Goal: Information Seeking & Learning: Learn about a topic

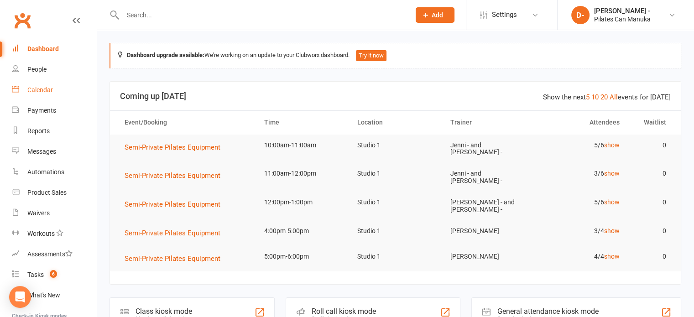
click at [50, 89] on div "Calendar" at bounding box center [40, 89] width 26 height 7
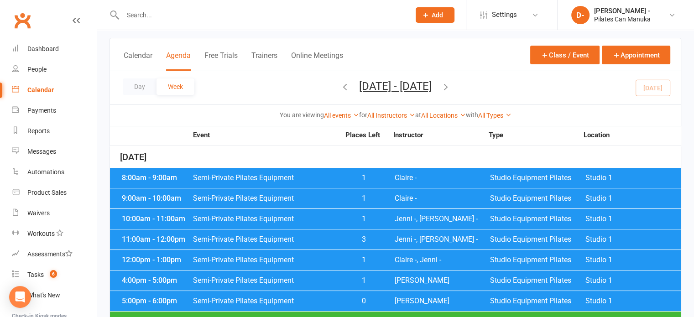
scroll to position [46, 0]
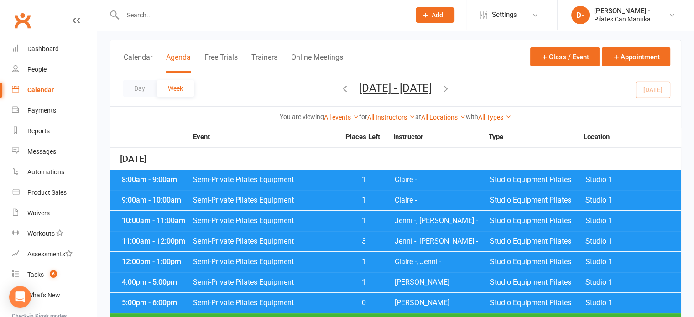
click at [281, 182] on span "Semi-Private Pilates Equipment" at bounding box center [266, 179] width 147 height 7
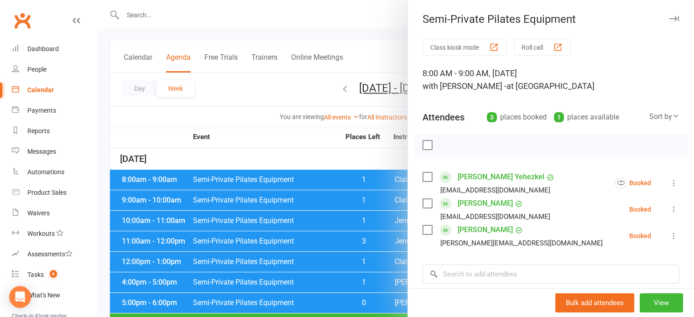
drag, startPoint x: 348, startPoint y: 202, endPoint x: 339, endPoint y: 200, distance: 8.9
click at [347, 202] on div at bounding box center [395, 158] width 597 height 317
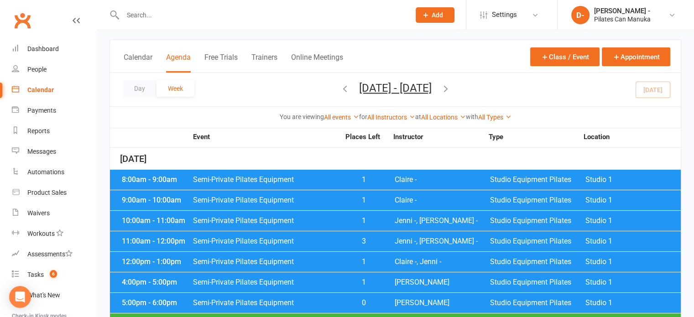
click at [333, 200] on span "Semi-Private Pilates Equipment" at bounding box center [266, 200] width 147 height 7
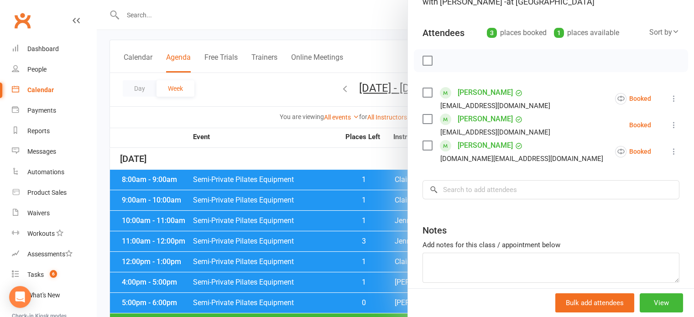
scroll to position [91, 0]
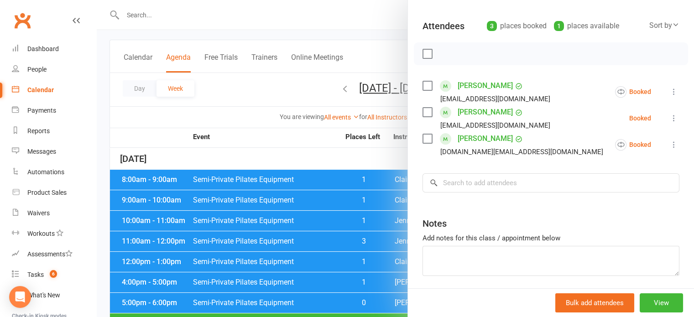
click at [269, 143] on div at bounding box center [395, 158] width 597 height 317
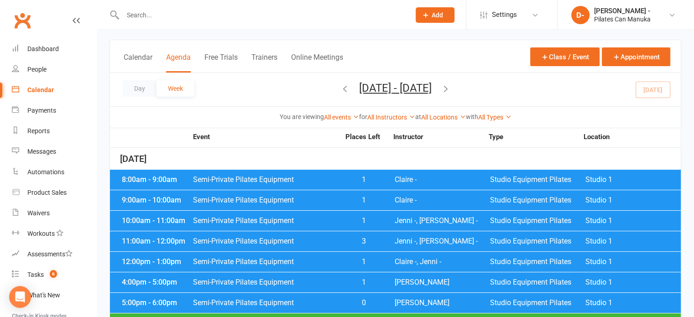
click at [315, 225] on div "10:00am - 11:00am Semi-Private Pilates Equipment 1 Jenni -, Claire - Studio Equ…" at bounding box center [395, 221] width 571 height 20
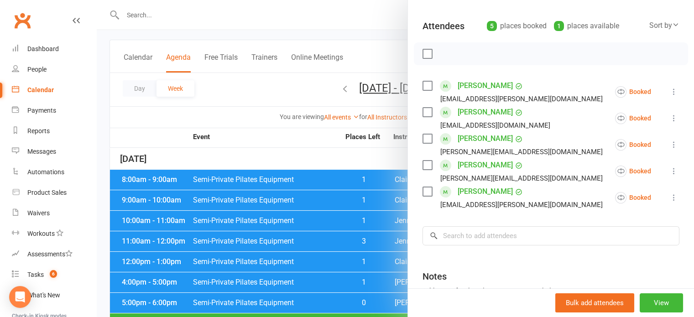
click at [292, 146] on div at bounding box center [395, 158] width 597 height 317
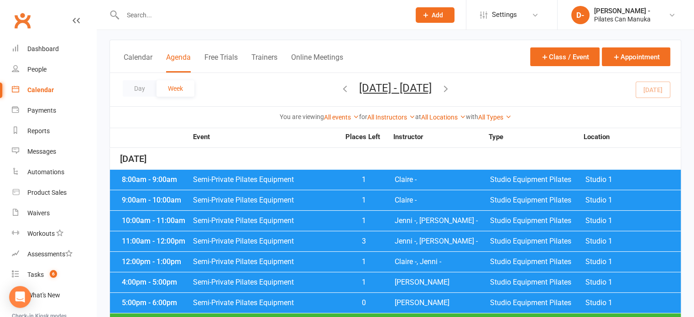
click at [329, 239] on span "Semi-Private Pilates Equipment" at bounding box center [266, 241] width 147 height 7
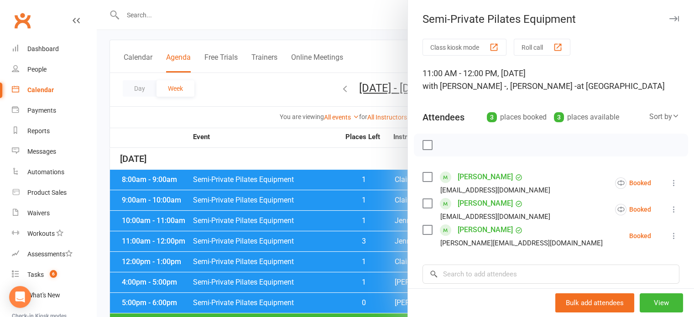
click at [241, 137] on div at bounding box center [395, 158] width 597 height 317
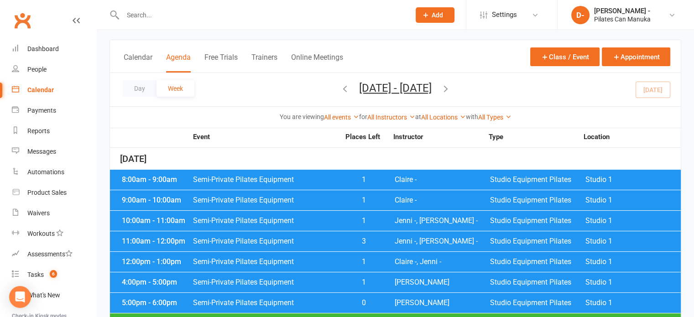
click at [351, 224] on span "1" at bounding box center [364, 220] width 48 height 7
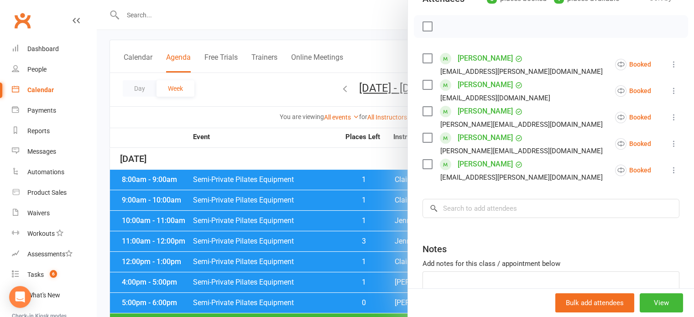
scroll to position [137, 0]
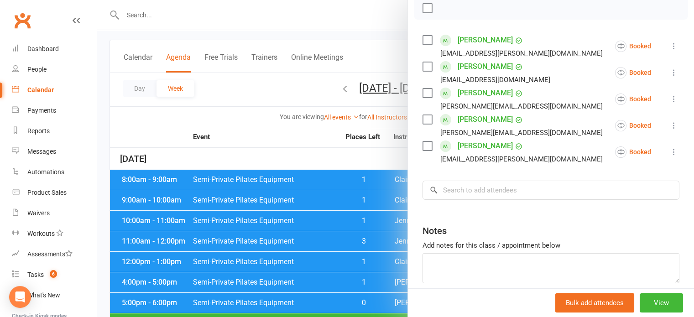
click at [263, 144] on div at bounding box center [395, 158] width 597 height 317
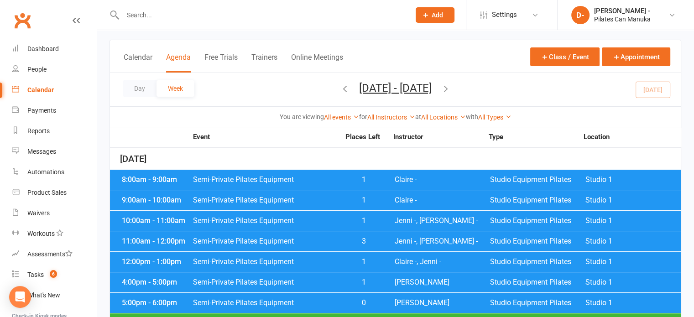
click at [319, 261] on span "Semi-Private Pilates Equipment" at bounding box center [266, 261] width 147 height 7
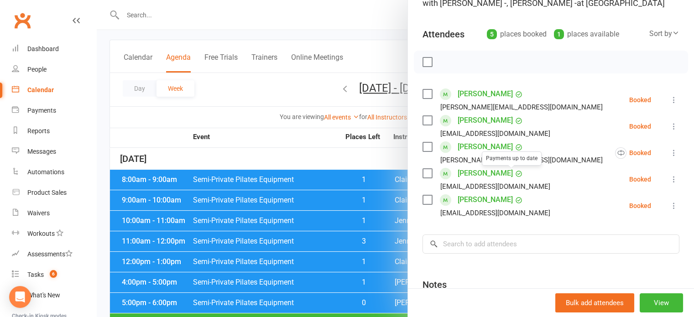
scroll to position [91, 0]
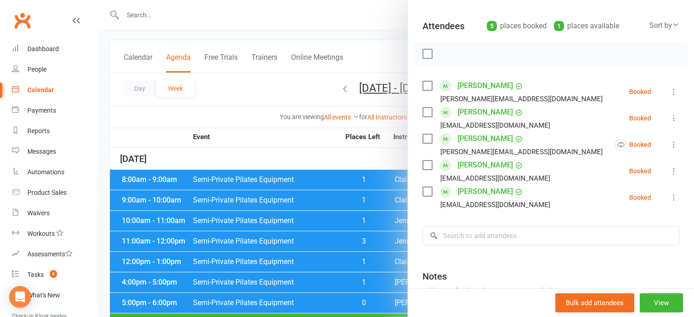
click at [269, 133] on div at bounding box center [395, 158] width 597 height 317
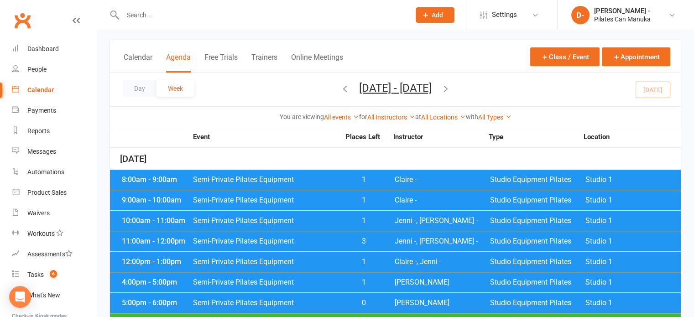
click at [308, 286] on span "Semi-Private Pilates Equipment" at bounding box center [266, 282] width 147 height 7
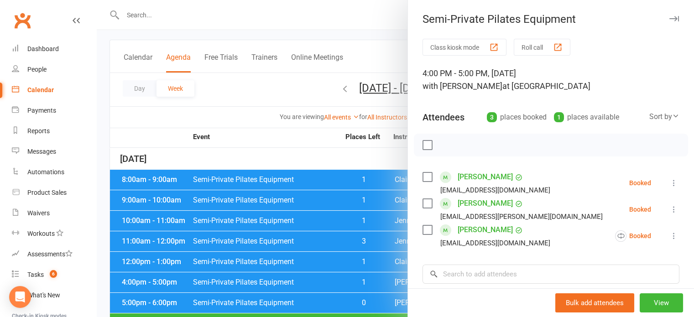
click at [270, 131] on div at bounding box center [395, 158] width 597 height 317
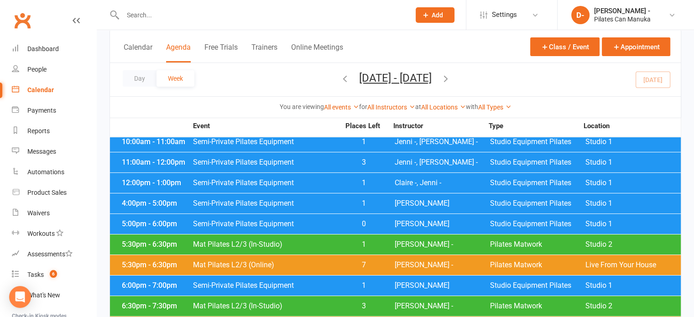
scroll to position [137, 0]
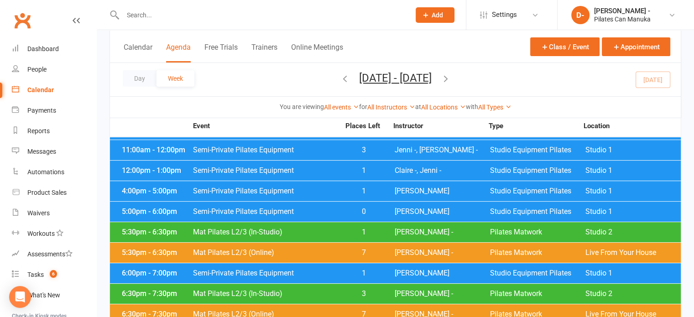
click at [324, 170] on span "Semi-Private Pilates Equipment" at bounding box center [266, 170] width 147 height 7
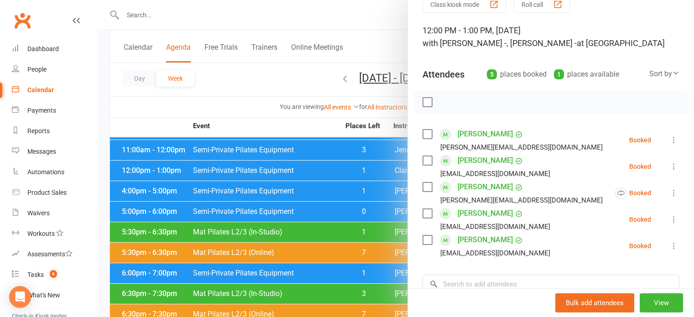
scroll to position [46, 0]
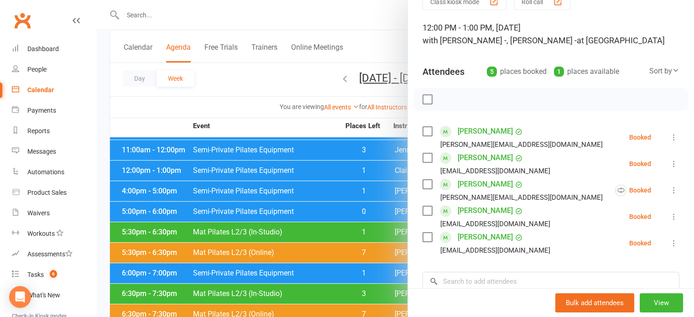
click at [273, 74] on div at bounding box center [395, 158] width 597 height 317
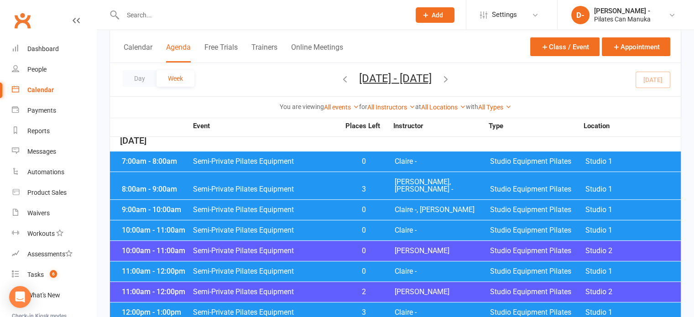
scroll to position [365, 0]
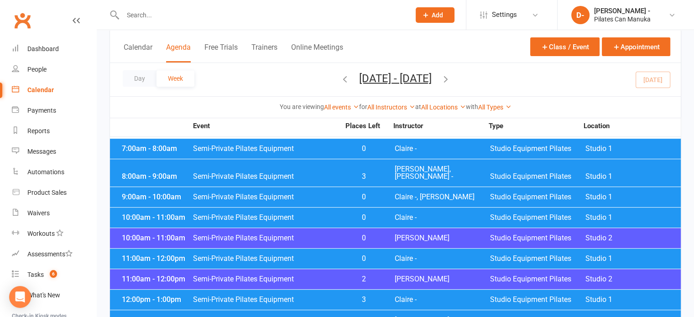
click at [333, 143] on div "7:00am - 8:00am Semi-Private Pilates Equipment 0 Claire - Studio Equipment Pila…" at bounding box center [395, 149] width 571 height 20
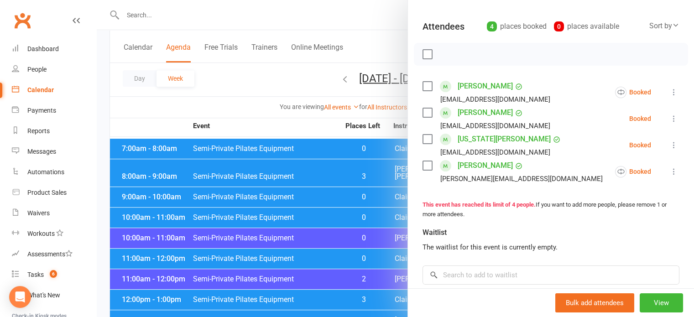
scroll to position [91, 0]
click at [243, 107] on div at bounding box center [395, 158] width 597 height 317
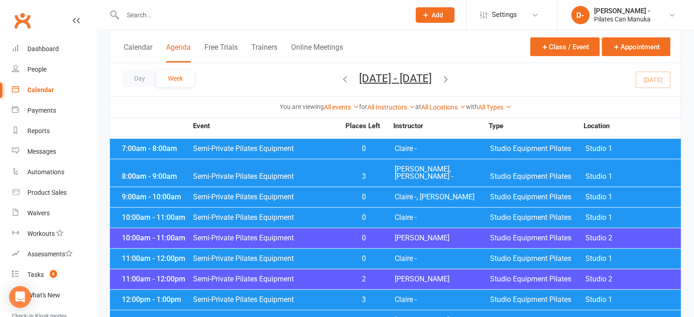
click at [318, 173] on span "Semi-Private Pilates Equipment" at bounding box center [266, 176] width 147 height 7
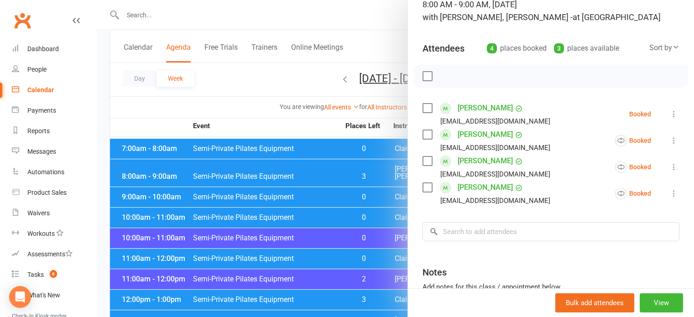
scroll to position [137, 0]
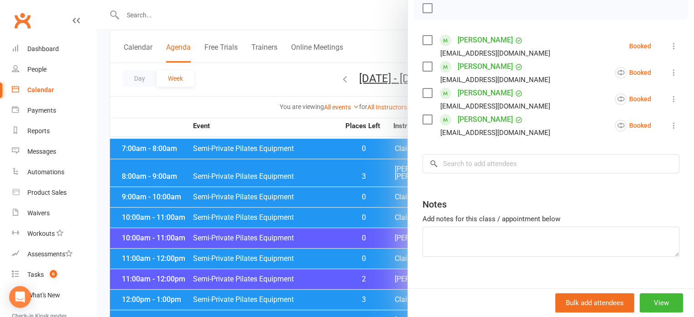
click at [263, 110] on div at bounding box center [395, 158] width 597 height 317
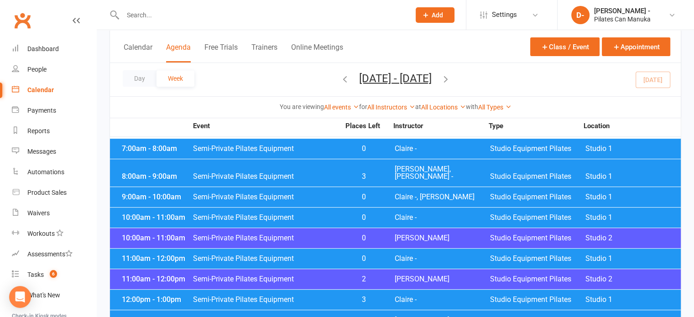
click at [288, 173] on span "Semi-Private Pilates Equipment" at bounding box center [266, 176] width 147 height 7
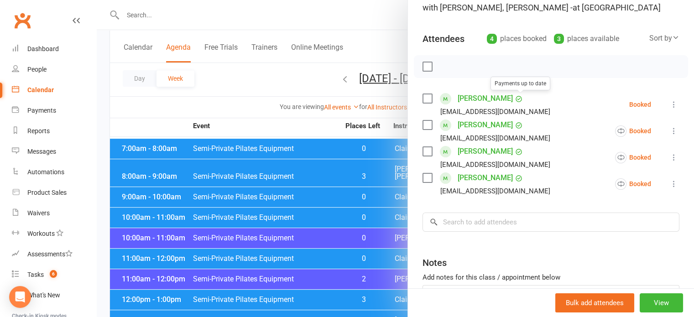
scroll to position [91, 0]
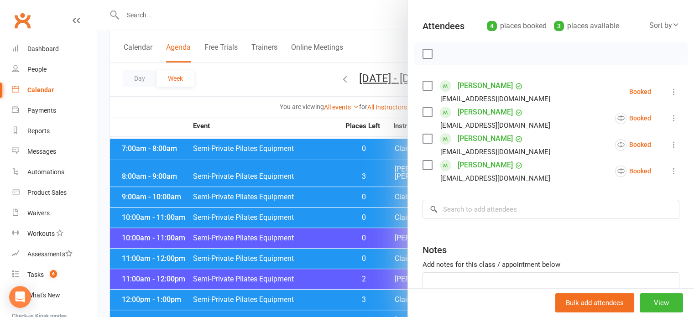
click at [259, 99] on div at bounding box center [395, 158] width 597 height 317
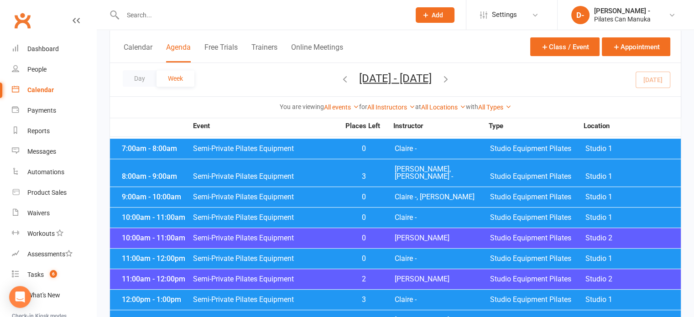
click at [329, 193] on span "Semi-Private Pilates Equipment" at bounding box center [266, 196] width 147 height 7
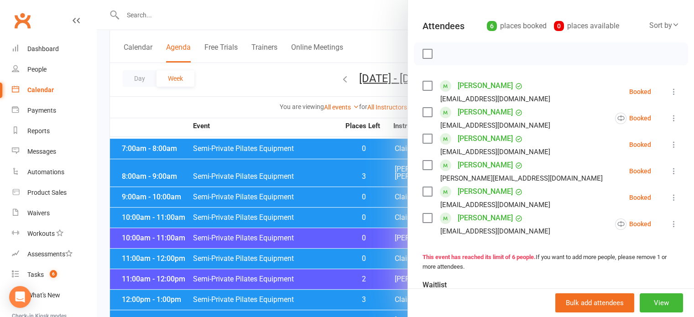
click at [254, 100] on div at bounding box center [395, 158] width 597 height 317
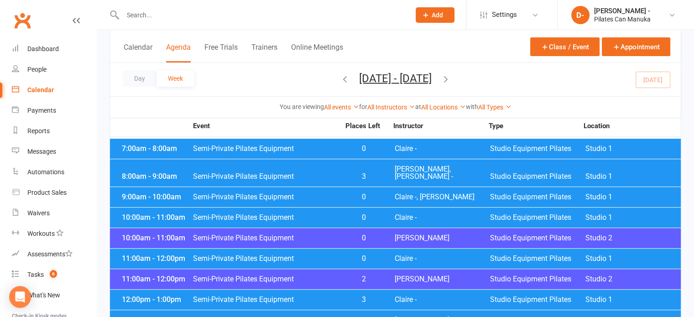
click at [338, 235] on span "Semi-Private Pilates Equipment" at bounding box center [266, 238] width 147 height 7
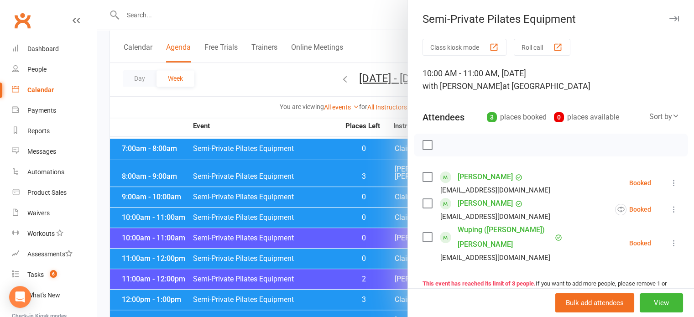
click at [313, 213] on div at bounding box center [395, 158] width 597 height 317
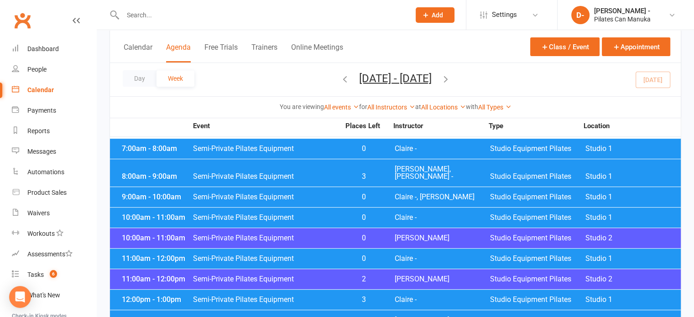
click at [313, 214] on span "Semi-Private Pilates Equipment" at bounding box center [266, 217] width 147 height 7
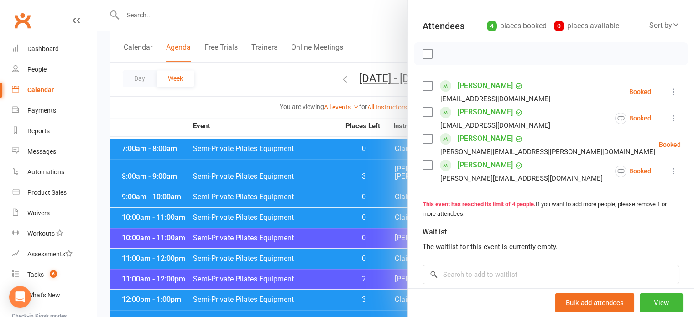
click at [329, 233] on div at bounding box center [395, 158] width 597 height 317
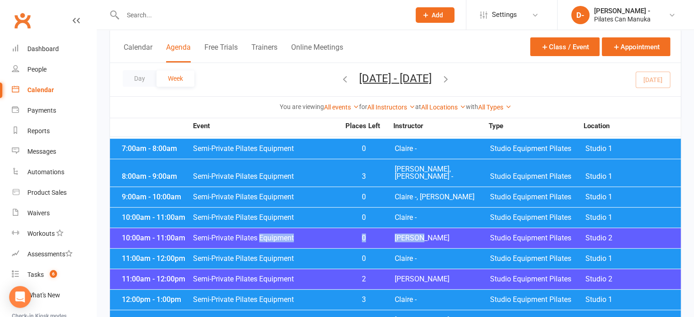
click at [329, 235] on span "Semi-Private Pilates Equipment" at bounding box center [266, 238] width 147 height 7
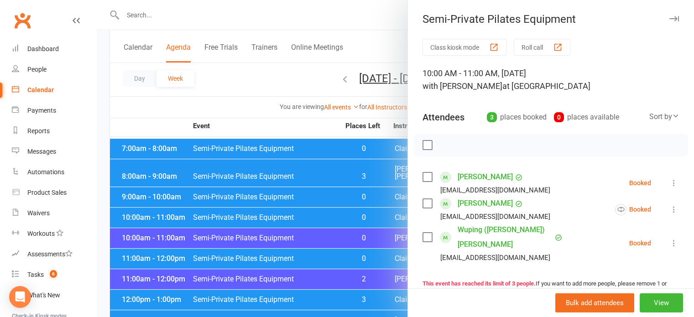
click at [289, 122] on div at bounding box center [395, 158] width 597 height 317
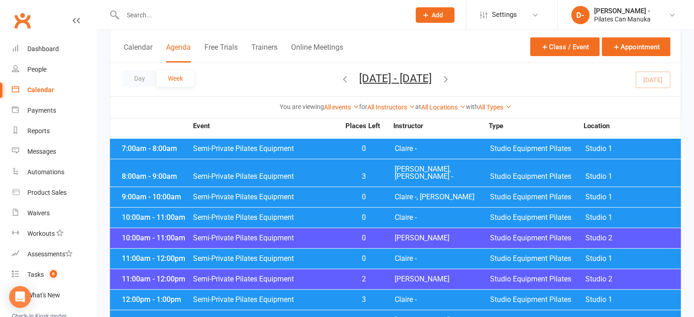
click at [326, 255] on span "Semi-Private Pilates Equipment" at bounding box center [266, 258] width 147 height 7
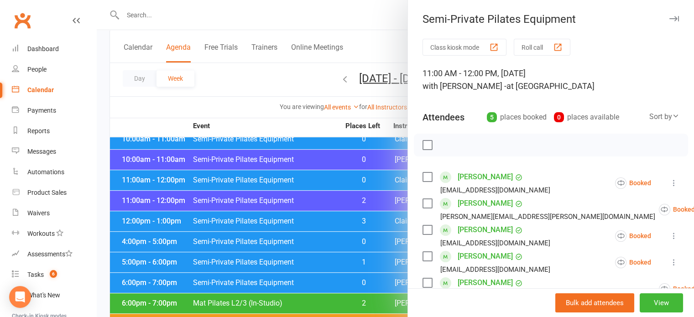
scroll to position [456, 0]
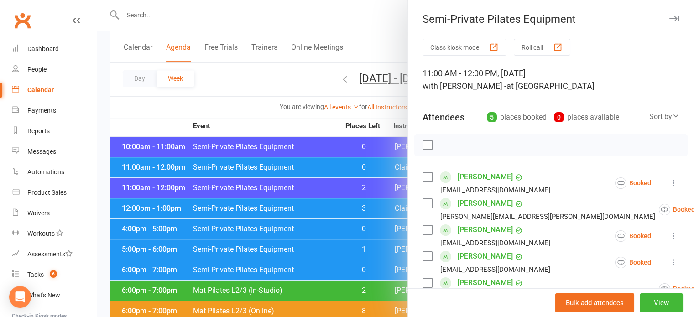
click at [260, 125] on div at bounding box center [395, 158] width 597 height 317
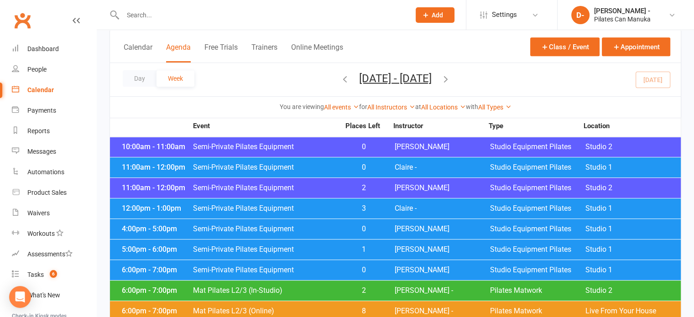
click at [346, 205] on span "3" at bounding box center [364, 208] width 48 height 7
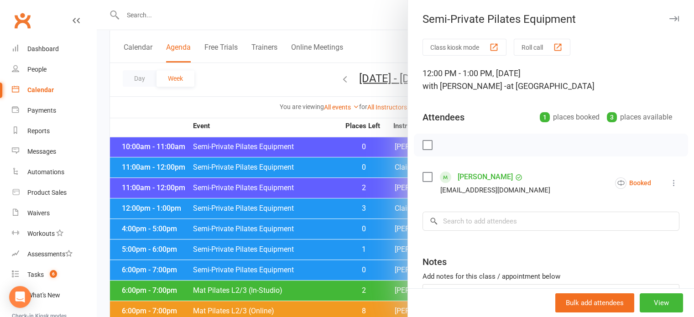
click at [282, 84] on div at bounding box center [395, 158] width 597 height 317
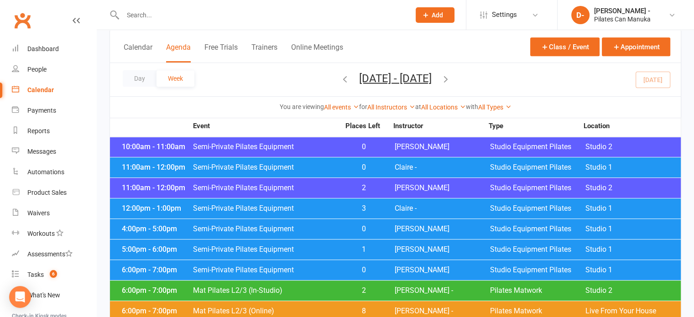
click at [324, 184] on span "Semi-Private Pilates Equipment" at bounding box center [266, 187] width 147 height 7
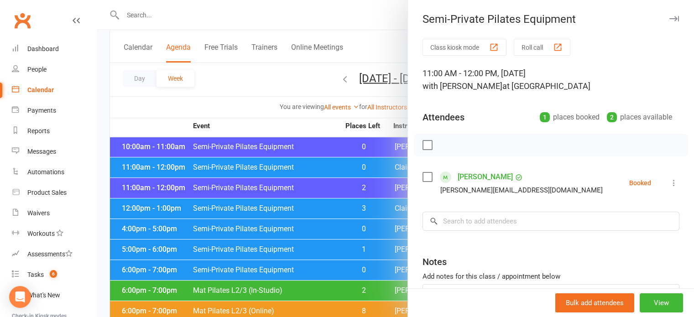
click at [328, 184] on div at bounding box center [395, 158] width 597 height 317
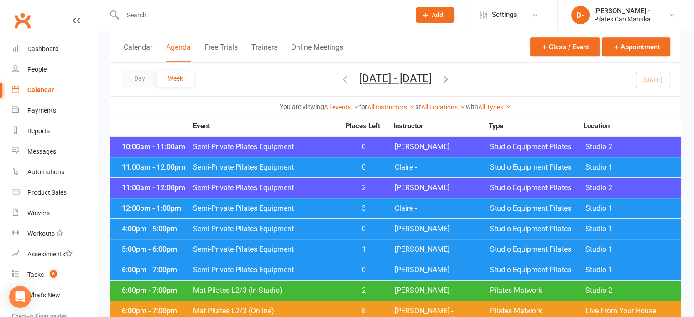
click at [328, 184] on div "11:00am - 12:00pm Semi-Private Pilates Equipment 2 Claire D Studio Equipment Pi…" at bounding box center [395, 188] width 571 height 20
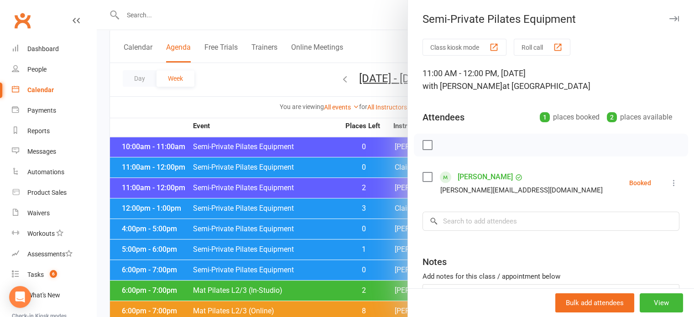
click at [235, 105] on div at bounding box center [395, 158] width 597 height 317
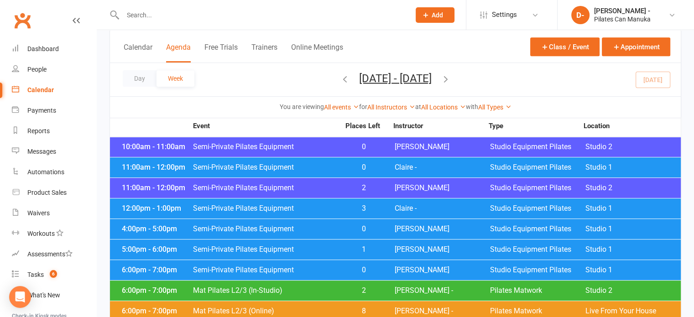
click at [318, 164] on span "Semi-Private Pilates Equipment" at bounding box center [266, 167] width 147 height 7
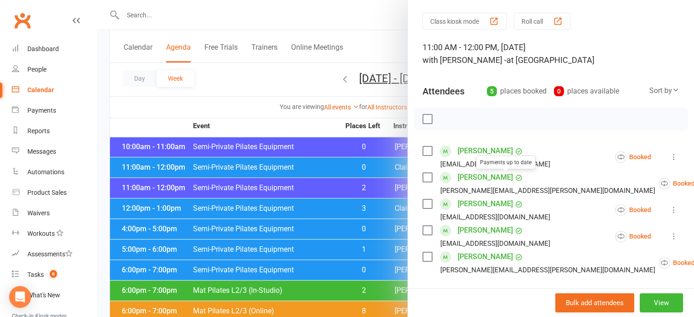
scroll to position [91, 0]
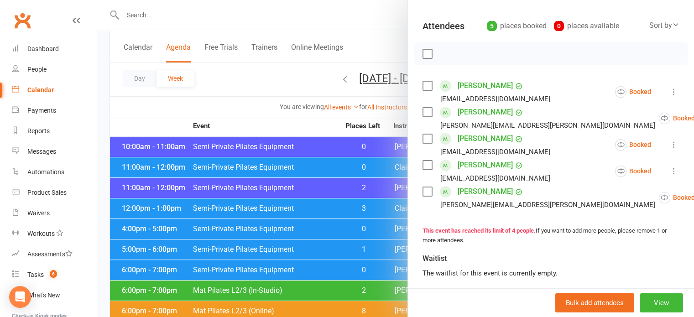
click at [244, 94] on div at bounding box center [395, 158] width 597 height 317
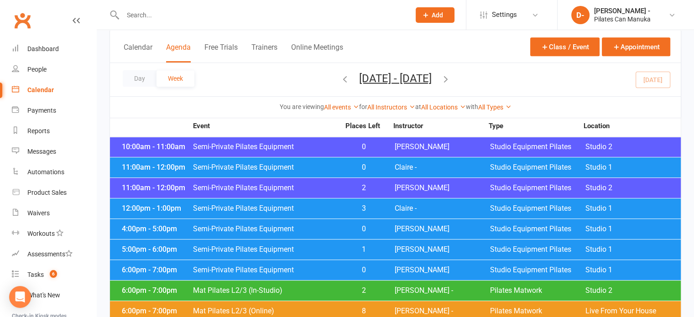
click at [344, 225] on span "0" at bounding box center [364, 228] width 48 height 7
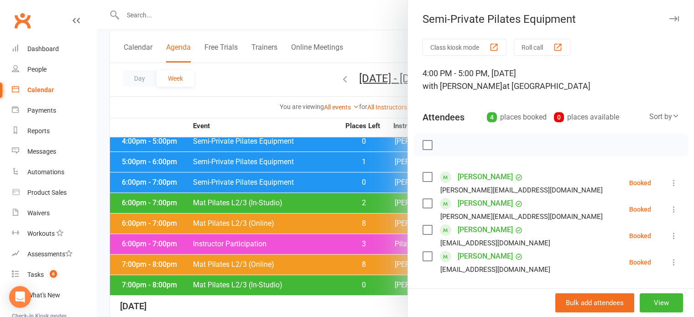
scroll to position [548, 0]
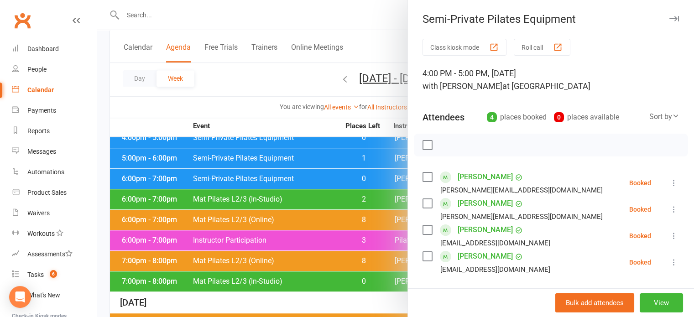
click at [277, 82] on div at bounding box center [395, 158] width 597 height 317
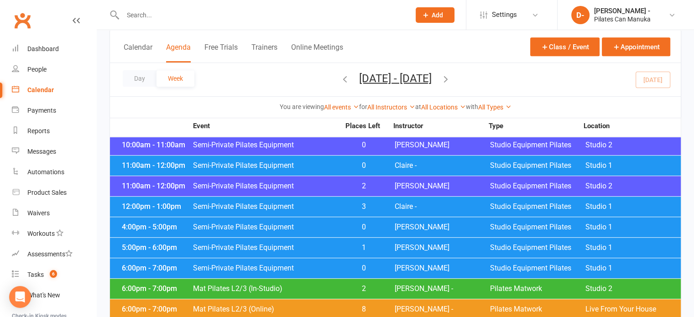
scroll to position [456, 0]
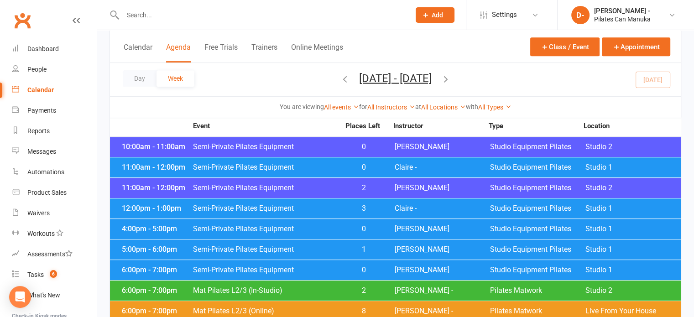
click at [329, 205] on span "Semi-Private Pilates Equipment" at bounding box center [266, 208] width 147 height 7
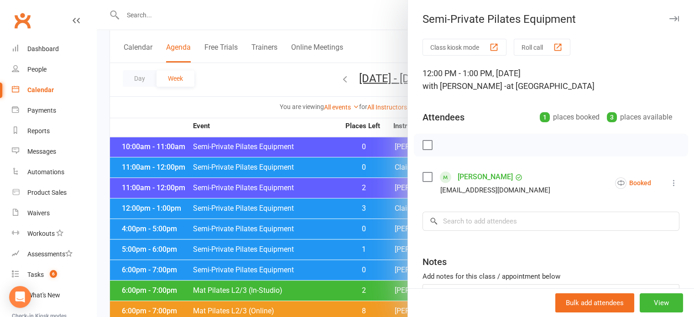
click at [249, 107] on div at bounding box center [395, 158] width 597 height 317
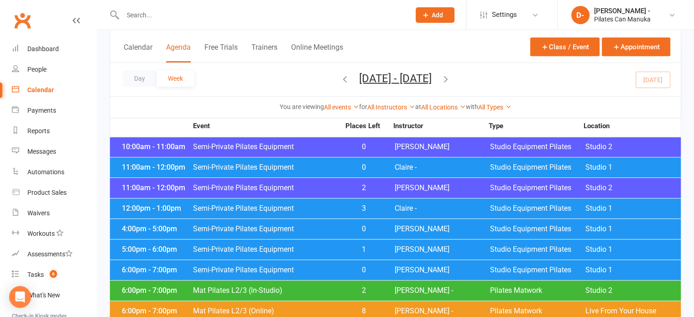
click at [345, 184] on span "2" at bounding box center [364, 187] width 48 height 7
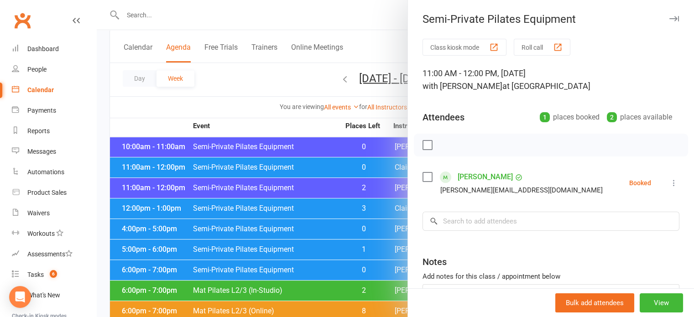
click at [247, 76] on div at bounding box center [395, 158] width 597 height 317
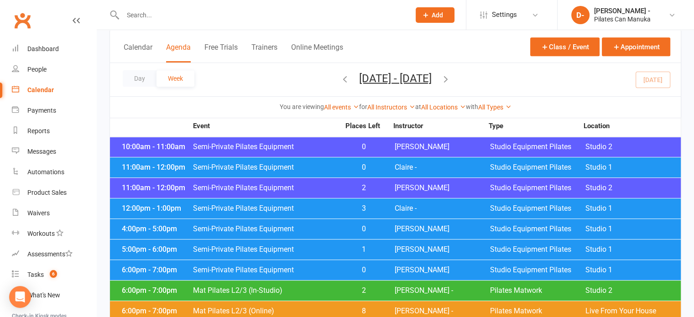
click at [320, 164] on span "Semi-Private Pilates Equipment" at bounding box center [266, 167] width 147 height 7
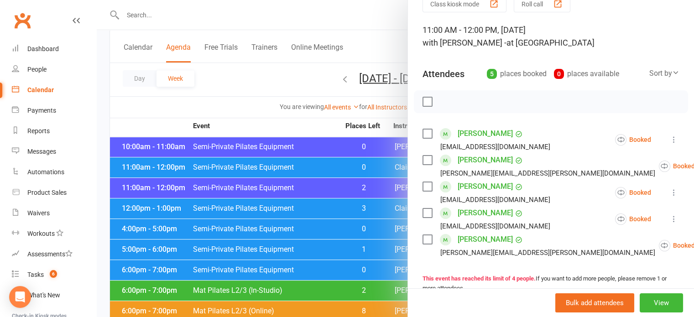
scroll to position [46, 0]
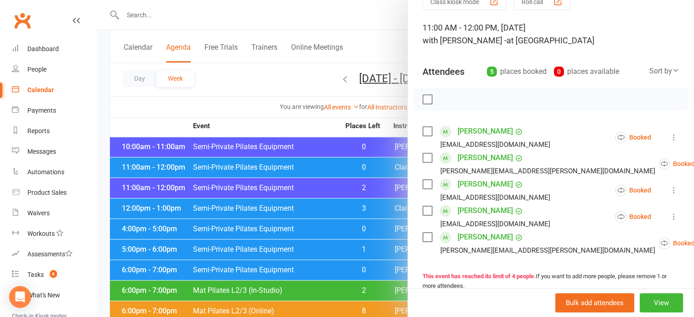
click at [254, 79] on div at bounding box center [395, 158] width 597 height 317
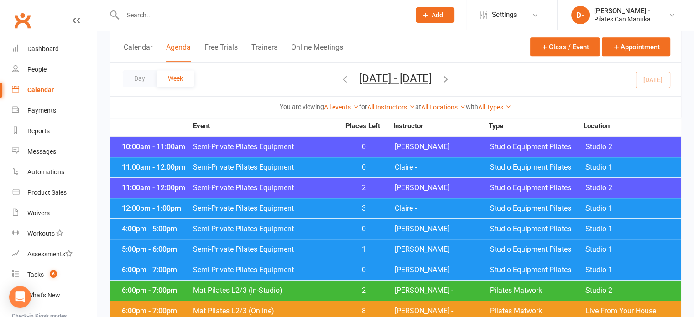
click at [337, 205] on span "Semi-Private Pilates Equipment" at bounding box center [266, 208] width 147 height 7
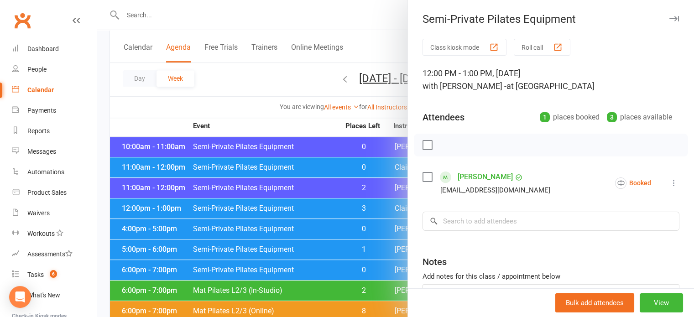
click at [341, 173] on div at bounding box center [395, 158] width 597 height 317
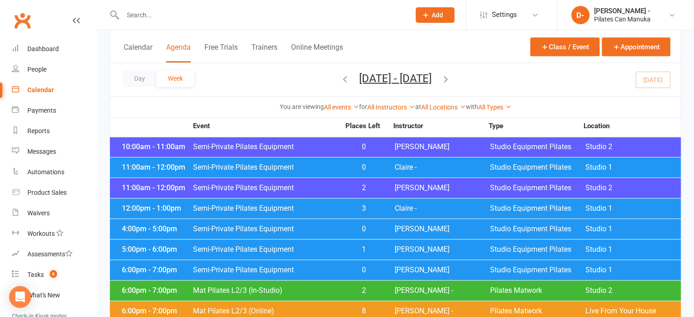
click at [341, 178] on div "11:00am - 12:00pm Semi-Private Pilates Equipment 2 Claire D Studio Equipment Pi…" at bounding box center [395, 188] width 571 height 20
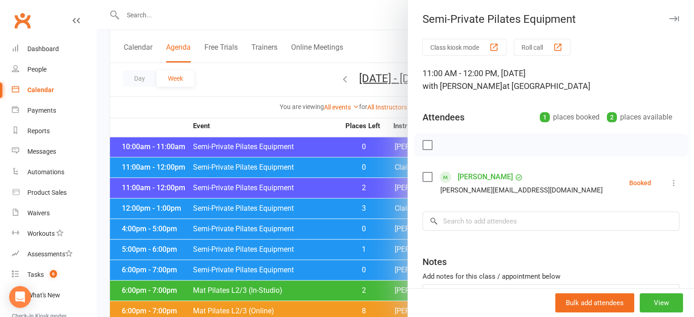
click at [342, 155] on div at bounding box center [395, 158] width 597 height 317
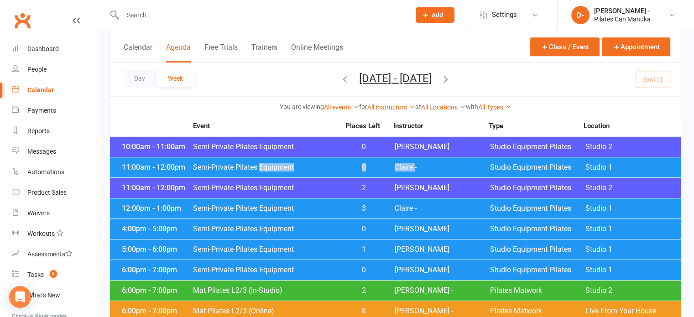
click at [342, 157] on div "11:00am - 12:00pm Semi-Private Pilates Equipment 0 Claire - Studio Equipment Pi…" at bounding box center [395, 167] width 571 height 20
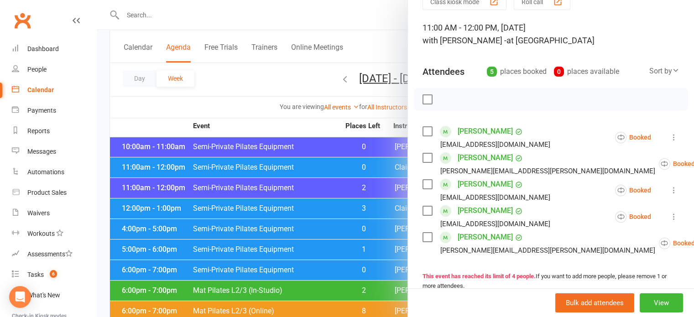
click at [279, 78] on div at bounding box center [395, 158] width 597 height 317
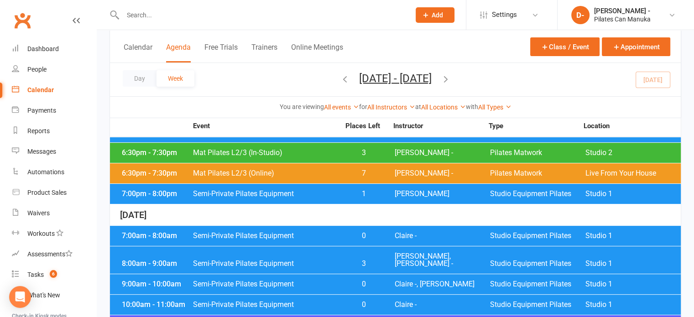
scroll to position [274, 0]
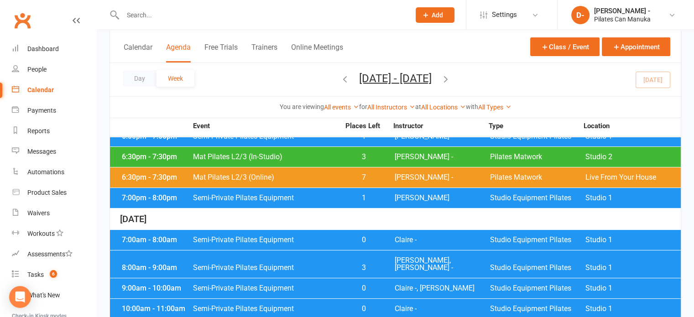
click at [495, 78] on div "Day Week [DATE] - [DATE] [DATE] Sun Mon Tue Wed Thu Fri Sat 27 28 29 30 31 01 0…" at bounding box center [395, 79] width 571 height 33
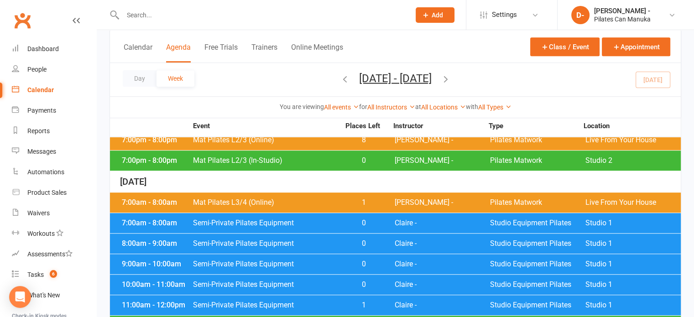
scroll to position [684, 0]
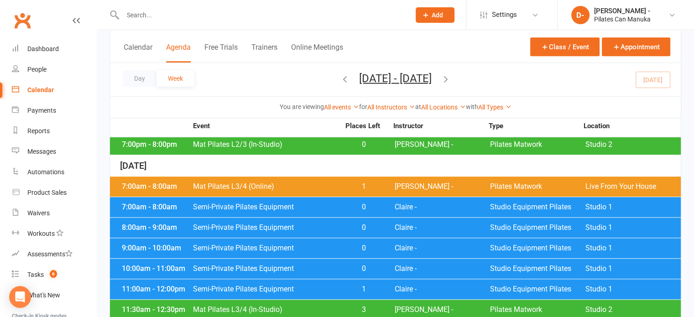
click at [333, 183] on span "Mat Pilates L3/4 (Online)" at bounding box center [266, 186] width 147 height 7
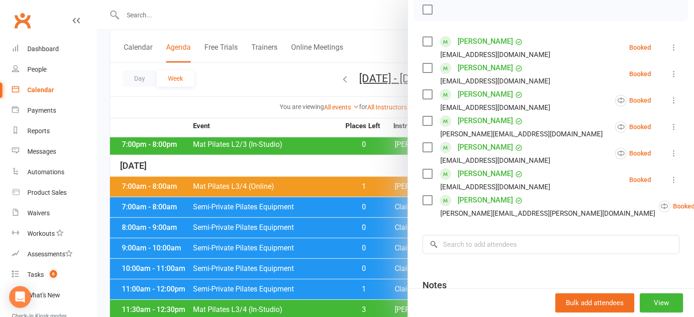
scroll to position [137, 0]
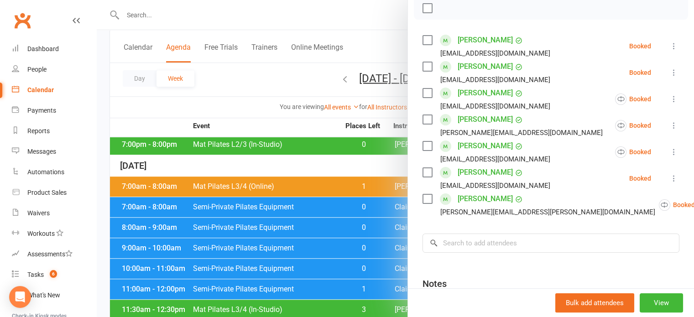
click at [288, 20] on div at bounding box center [395, 158] width 597 height 317
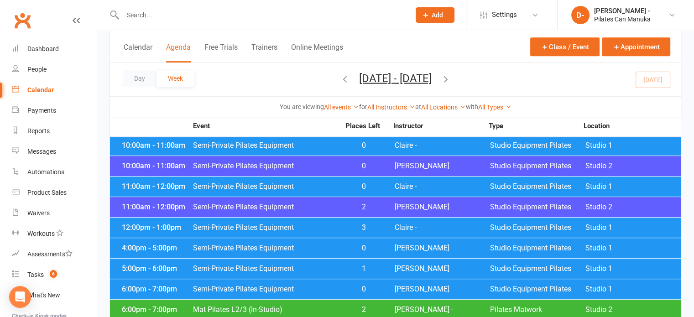
scroll to position [413, 0]
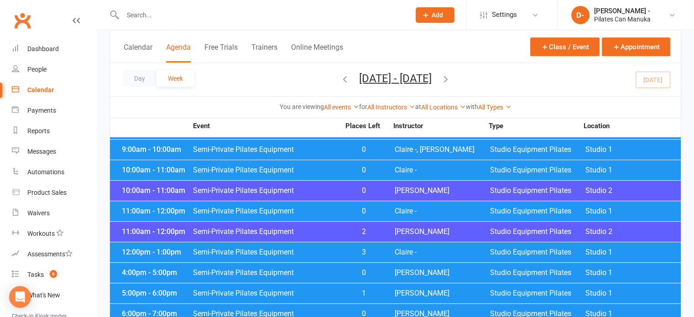
click at [451, 78] on icon "button" at bounding box center [446, 78] width 10 height 10
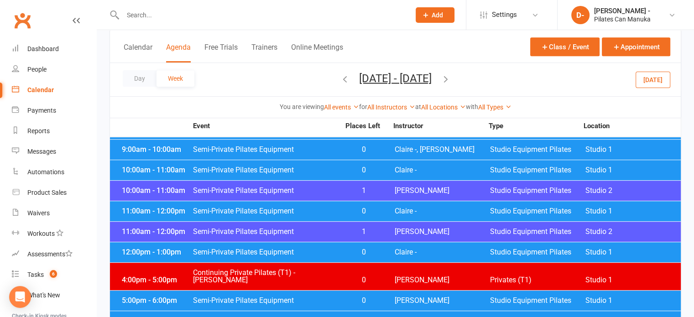
click at [270, 78] on div "Day Week [DATE] - [DATE] [DATE] Sun Mon Tue Wed Thu Fri Sat 27 28 29 30 31 01 0…" at bounding box center [395, 79] width 571 height 33
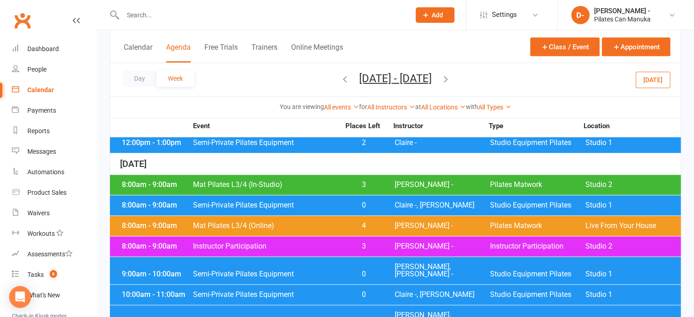
scroll to position [1196, 0]
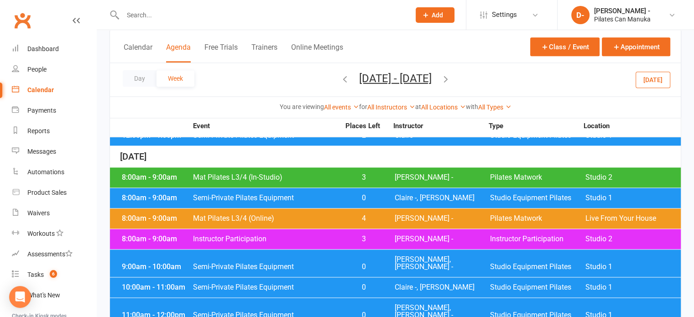
click at [451, 77] on icon "button" at bounding box center [446, 78] width 10 height 10
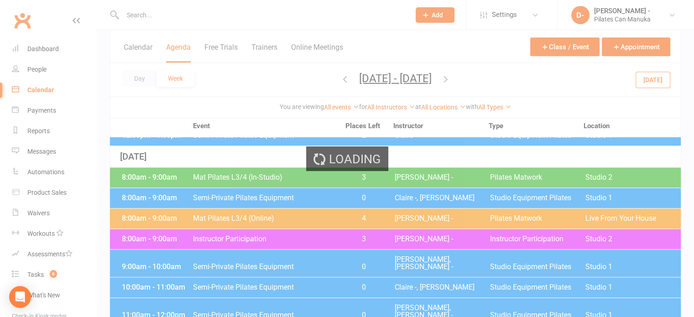
scroll to position [1188, 0]
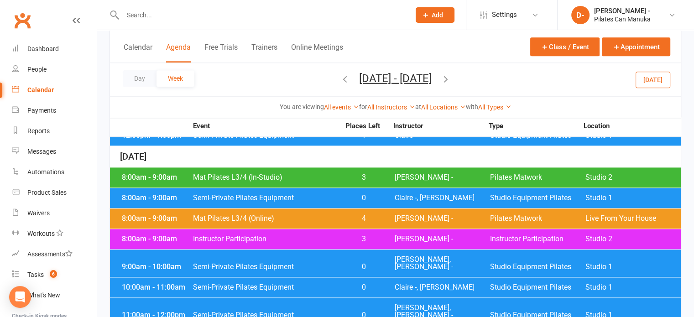
click at [451, 76] on icon "button" at bounding box center [446, 78] width 10 height 10
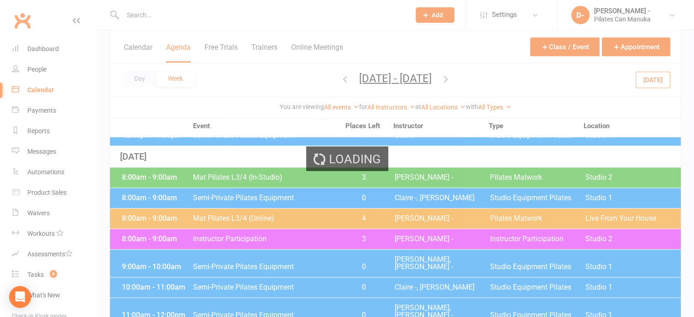
scroll to position [1196, 0]
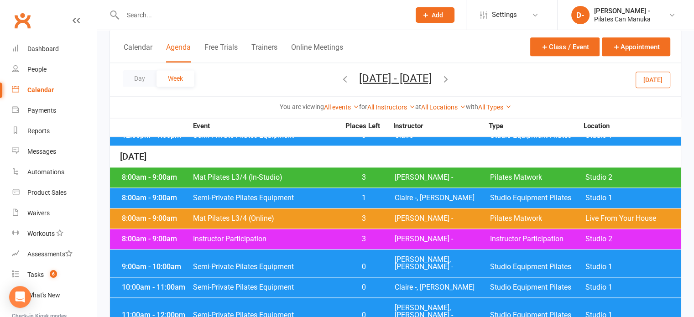
click at [451, 79] on icon "button" at bounding box center [446, 78] width 10 height 10
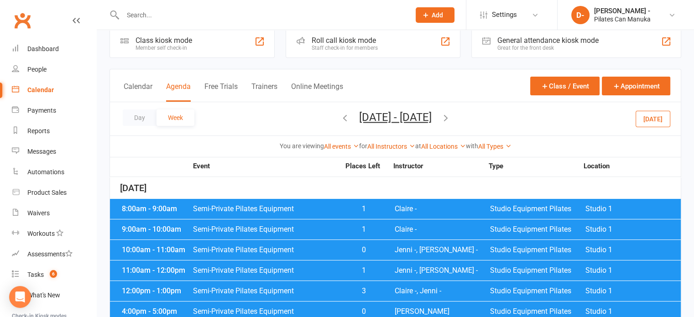
scroll to position [2, 0]
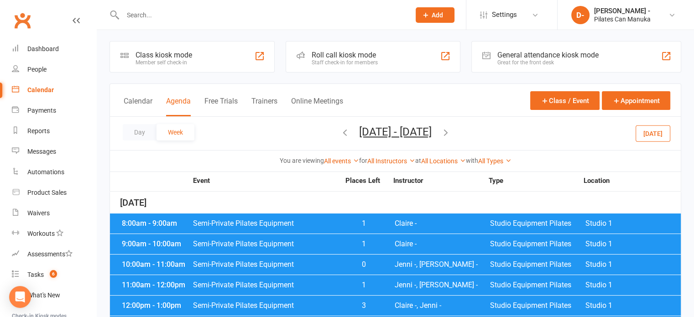
click at [443, 200] on div "[DATE]" at bounding box center [395, 202] width 571 height 21
